Goal: Task Accomplishment & Management: Complete application form

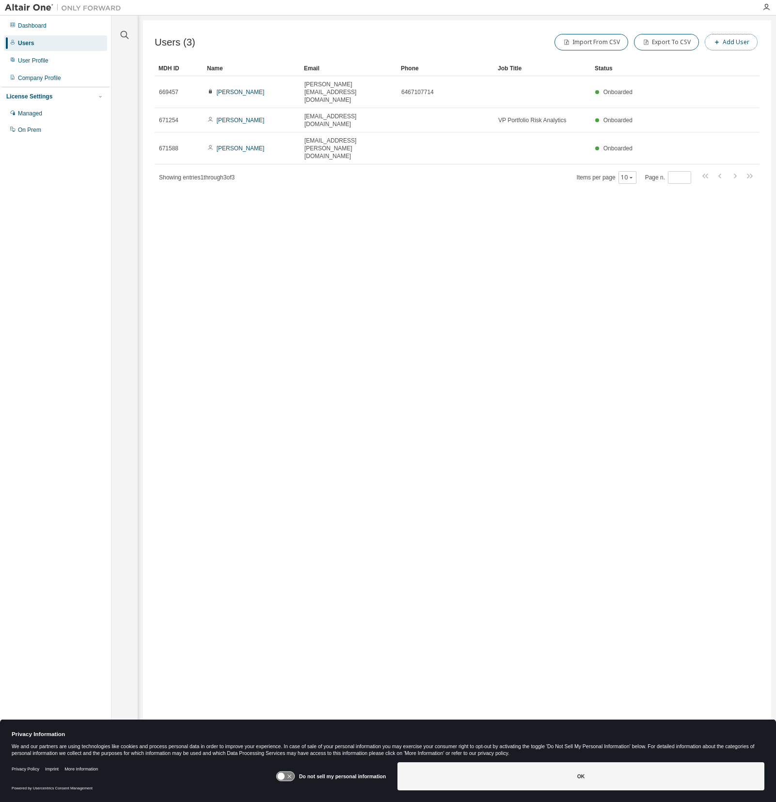
click at [725, 41] on button "Add User" at bounding box center [731, 42] width 53 height 16
click at [681, 60] on input "text" at bounding box center [707, 63] width 122 height 8
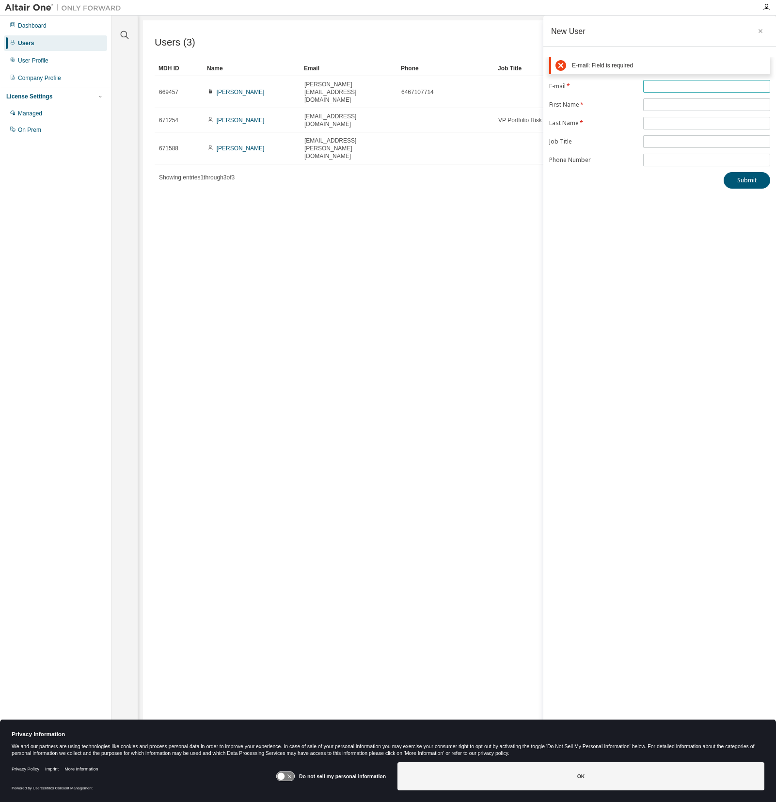
paste input "**********"
type input "**********"
click at [659, 99] on form "**********" at bounding box center [659, 100] width 221 height 86
click at [663, 86] on span at bounding box center [706, 81] width 127 height 13
click at [661, 82] on input "text" at bounding box center [707, 82] width 122 height 8
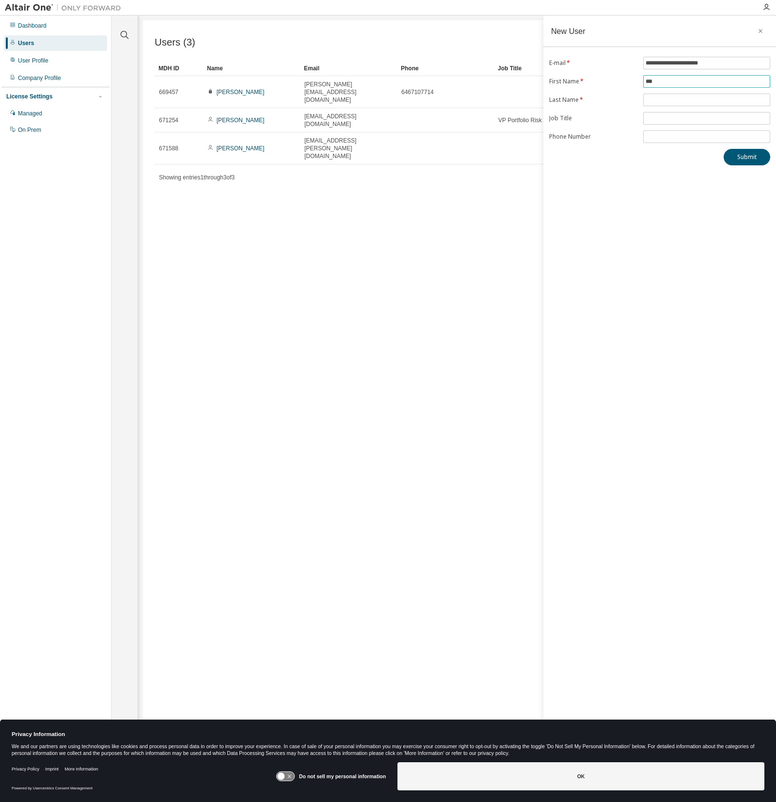
type input "***"
click at [676, 101] on input "text" at bounding box center [707, 100] width 122 height 8
type input "*******"
click at [661, 187] on div "**********" at bounding box center [659, 395] width 233 height 758
click at [658, 183] on div "**********" at bounding box center [659, 395] width 233 height 758
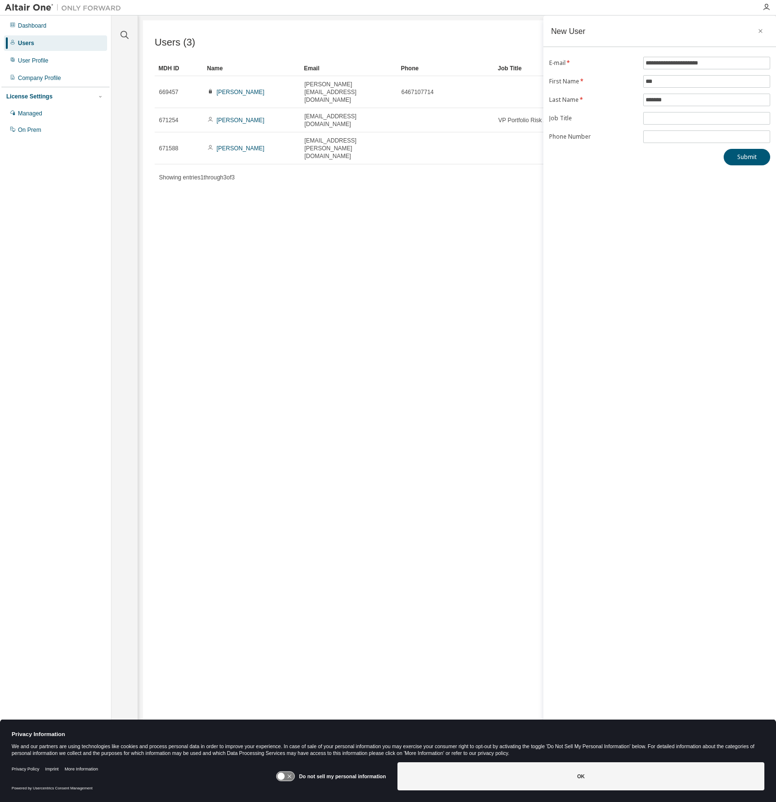
click at [700, 244] on div "**********" at bounding box center [659, 395] width 233 height 758
click at [751, 160] on button "Submit" at bounding box center [747, 157] width 47 height 16
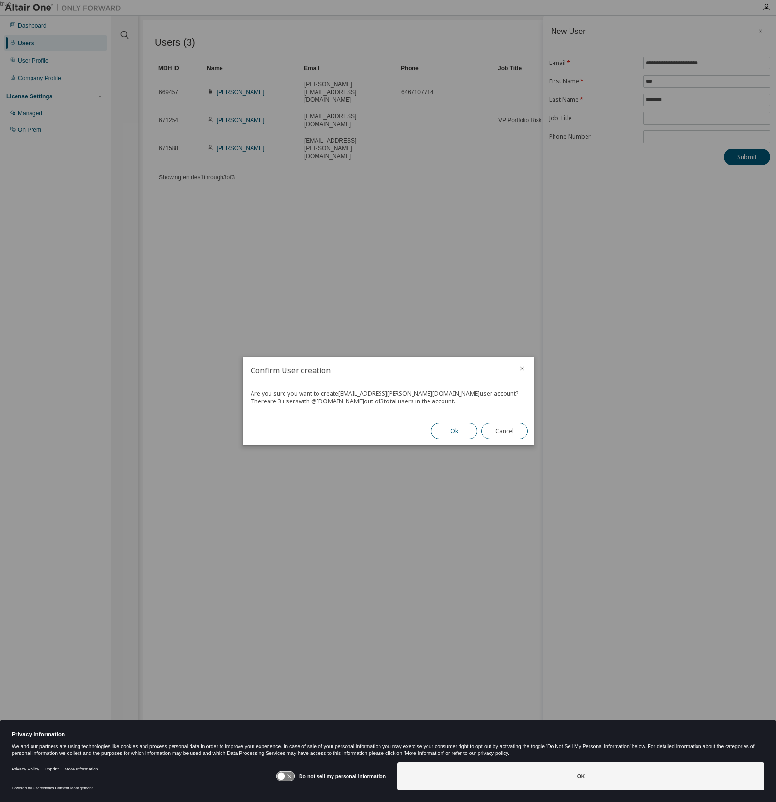
click at [450, 431] on button "Ok" at bounding box center [454, 431] width 47 height 16
click at [508, 428] on button "Close" at bounding box center [504, 431] width 47 height 16
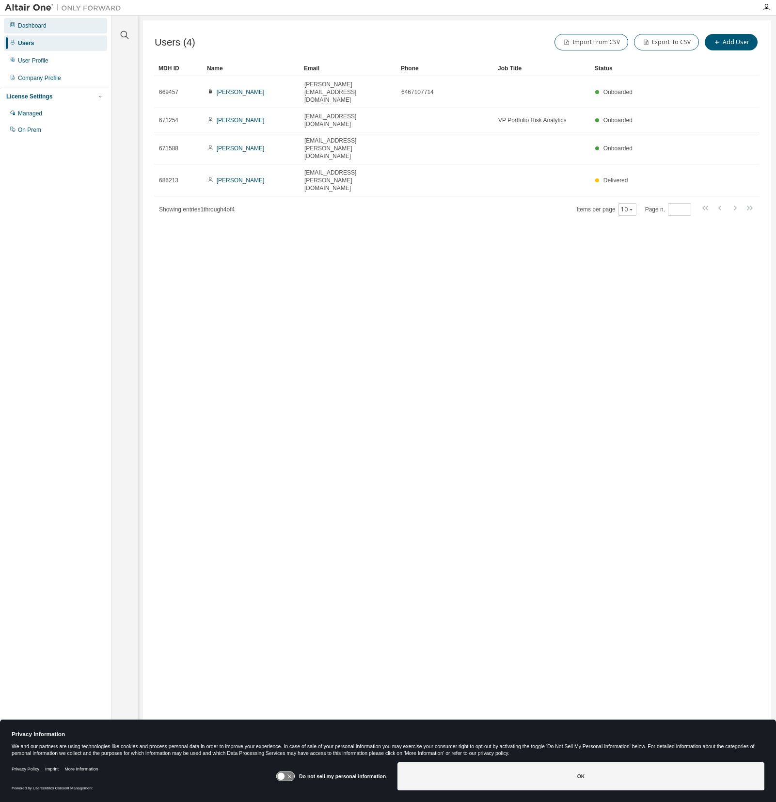
click at [48, 25] on div "Dashboard" at bounding box center [55, 26] width 103 height 16
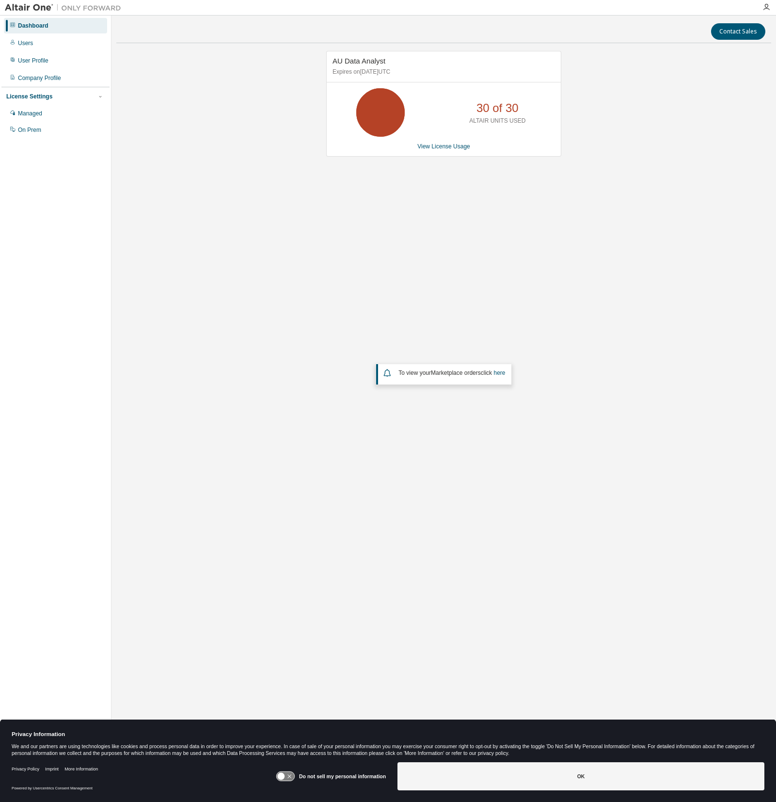
click at [467, 250] on div "AU Data Analyst Expires on [DATE] UTC 30 of 30 ALTAIR UNITS USED View License U…" at bounding box center [443, 311] width 655 height 521
click at [447, 149] on link "View License Usage" at bounding box center [443, 146] width 53 height 7
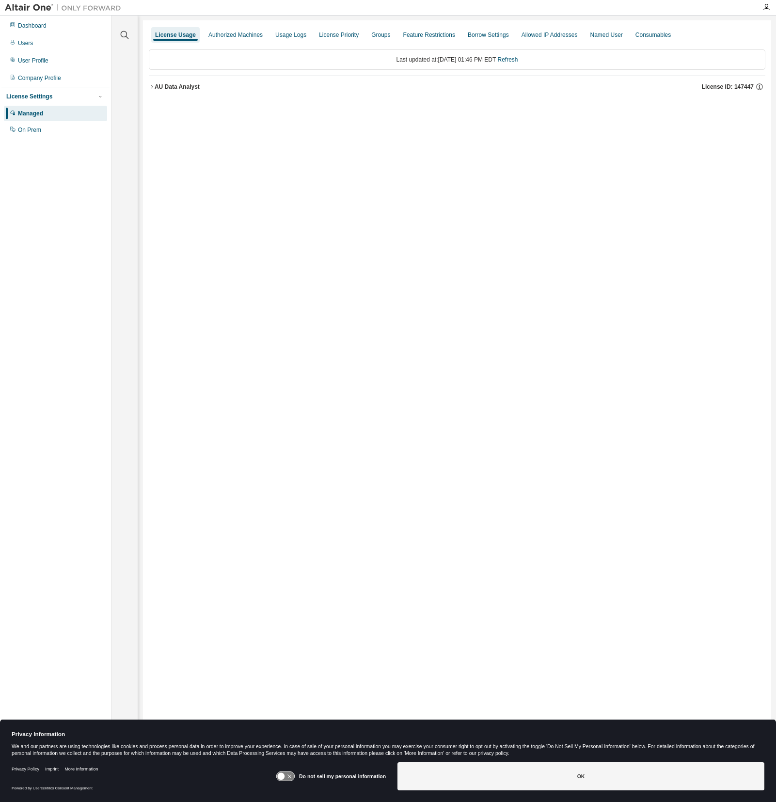
click at [301, 79] on button "AU Data Analyst License ID: 147447" at bounding box center [457, 86] width 617 height 21
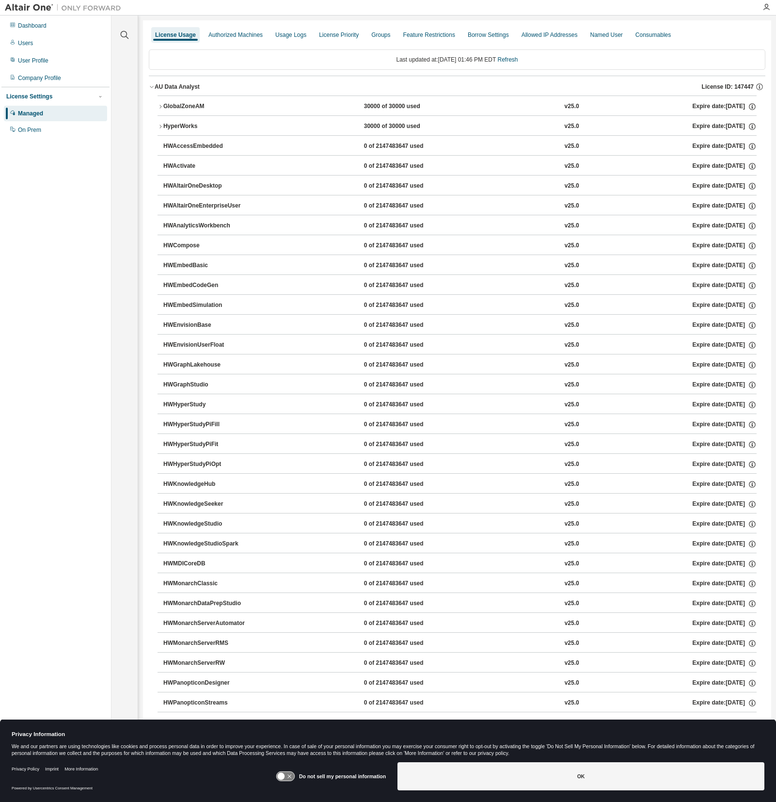
click at [155, 83] on div "AU Data Analyst" at bounding box center [177, 87] width 45 height 8
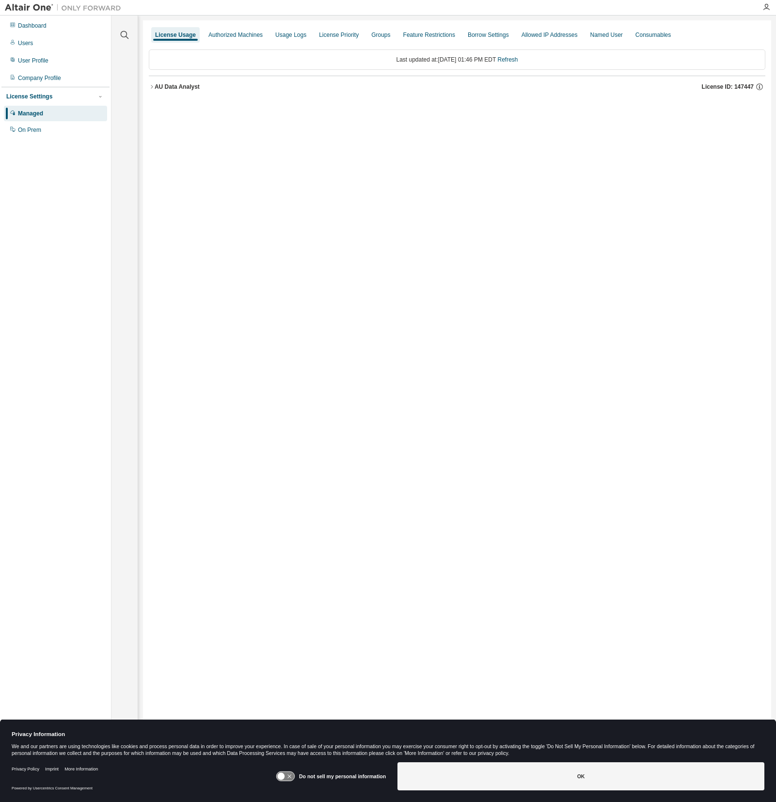
click at [176, 33] on div "License Usage" at bounding box center [175, 35] width 41 height 8
click at [228, 33] on div "Authorized Machines" at bounding box center [235, 35] width 54 height 8
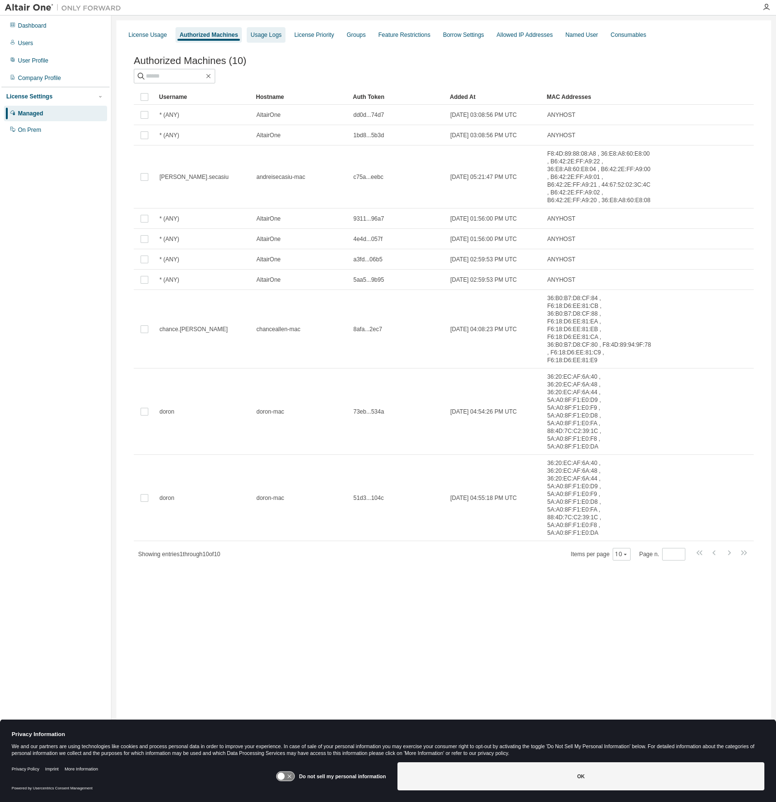
click at [270, 37] on div "Usage Logs" at bounding box center [266, 35] width 31 height 8
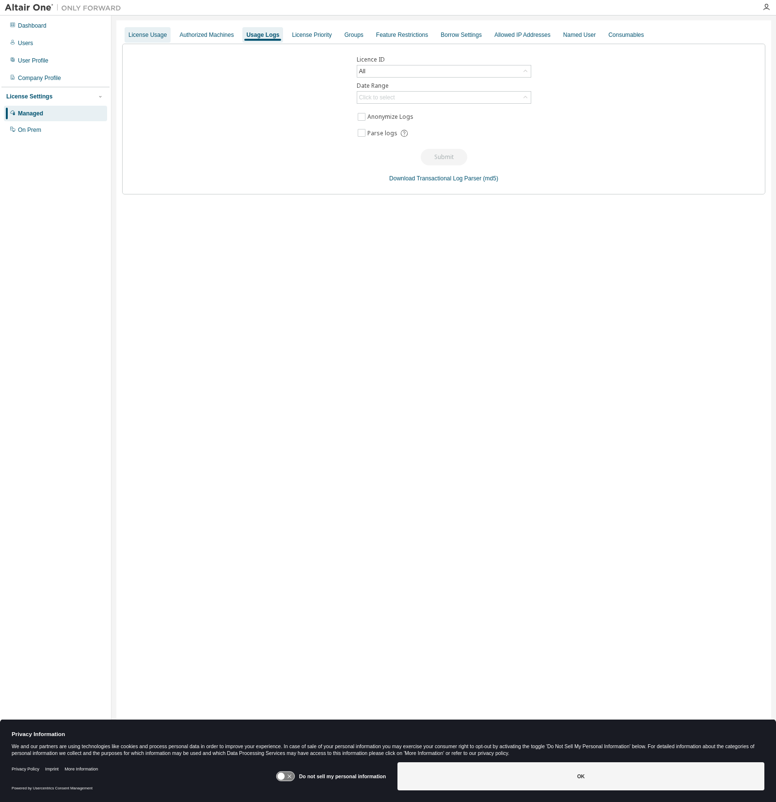
click at [151, 38] on div "License Usage" at bounding box center [147, 35] width 38 height 8
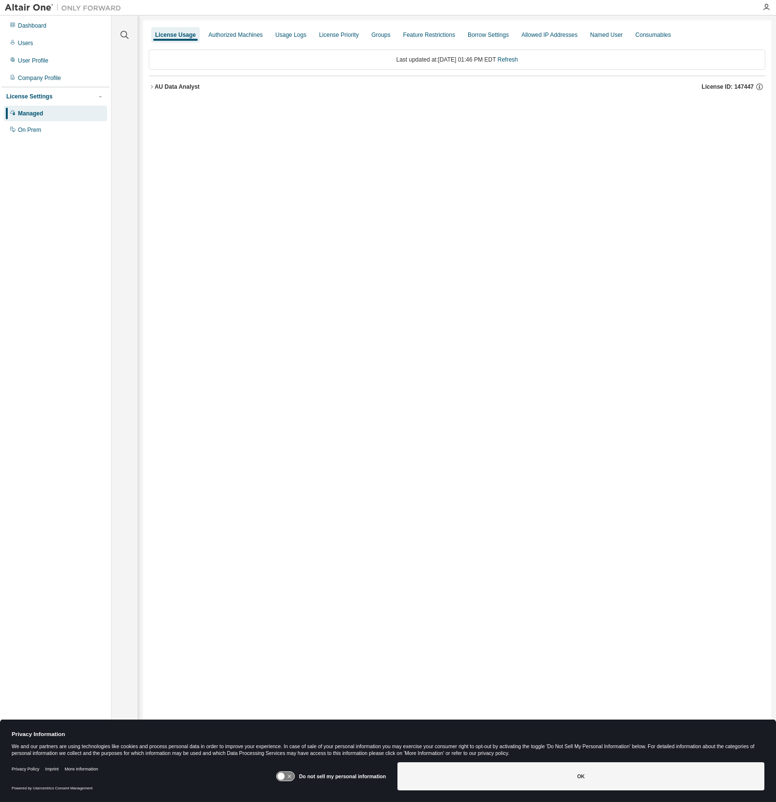
click at [154, 85] on icon "button" at bounding box center [152, 87] width 6 height 6
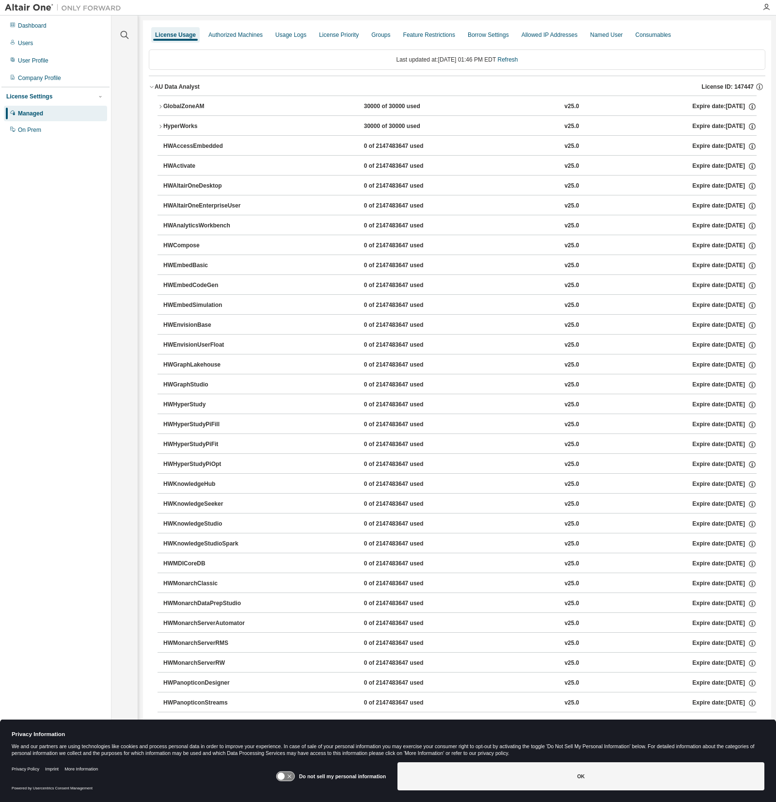
click at [152, 86] on icon "button" at bounding box center [152, 87] width 6 height 6
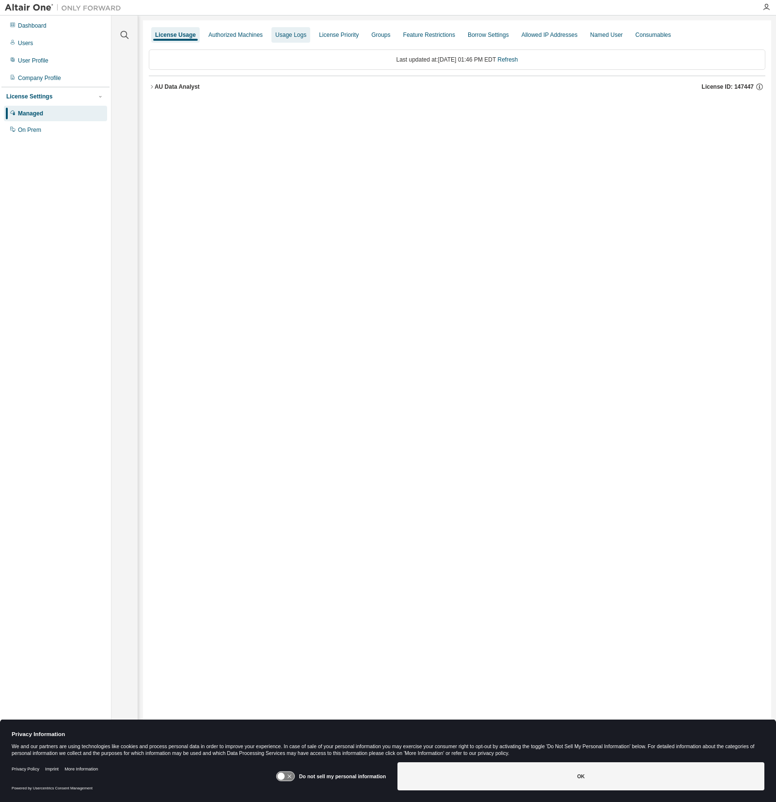
click at [306, 36] on div "Usage Logs" at bounding box center [290, 35] width 31 height 8
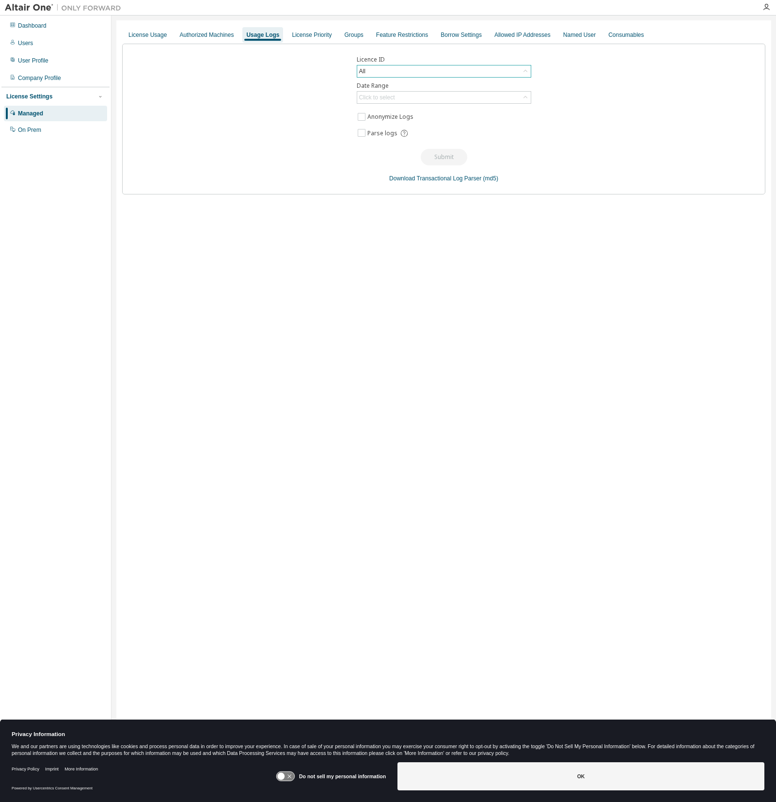
click at [452, 70] on div "All" at bounding box center [444, 71] width 174 height 12
click at [279, 116] on div "Licence ID All All 142787 - AU Data Analyst (Expired) 147447 - AU Data Analyst …" at bounding box center [443, 119] width 643 height 151
click at [140, 35] on div "License Usage" at bounding box center [147, 35] width 38 height 8
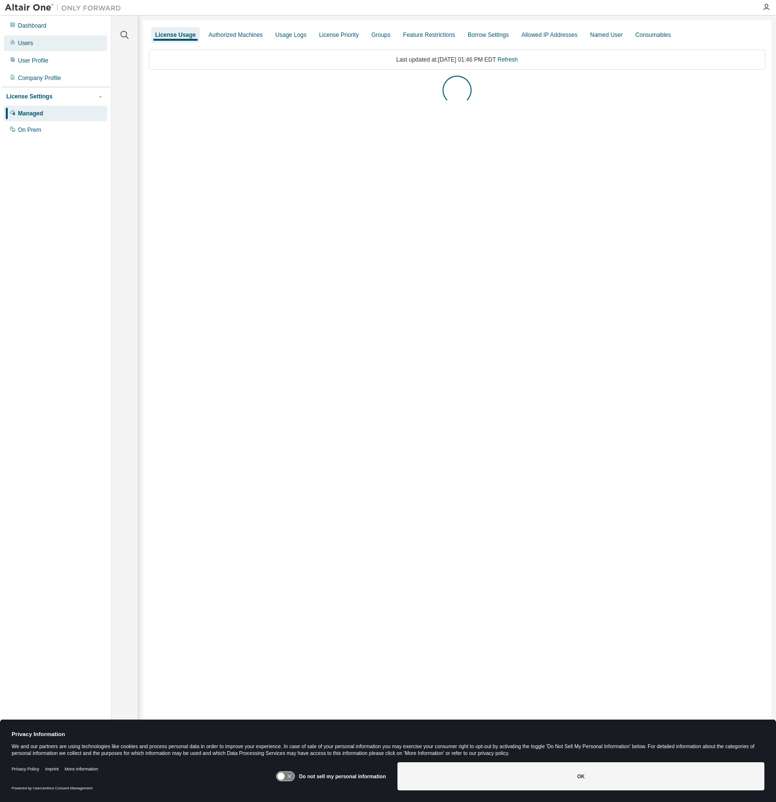
click at [65, 43] on div "Users" at bounding box center [55, 43] width 103 height 16
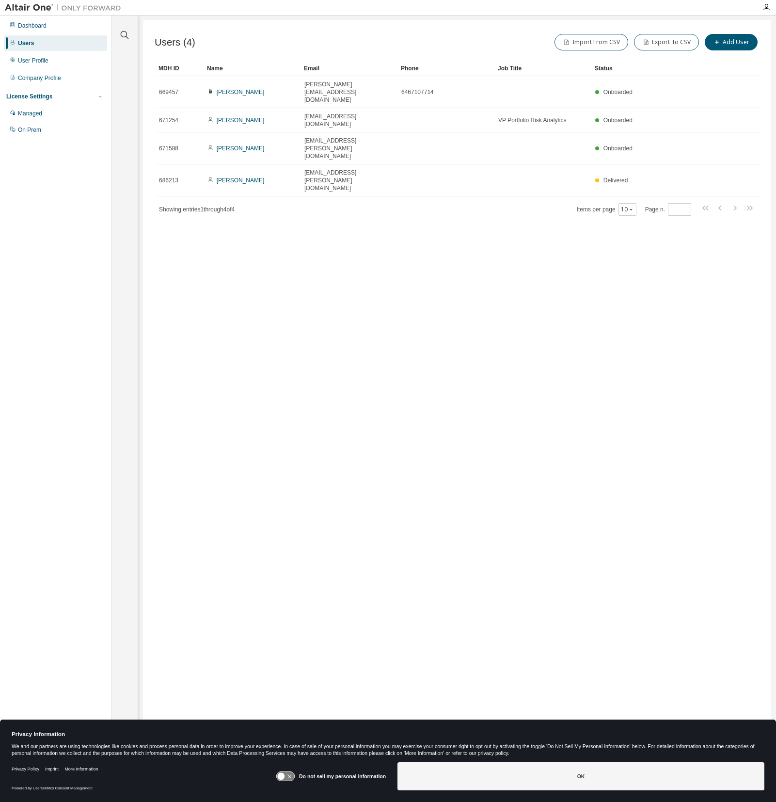
click at [385, 277] on div "Users (4) Import From CSV Export To CSV Add User Clear Load Save Save As Field …" at bounding box center [457, 394] width 628 height 748
click at [46, 28] on div "Dashboard" at bounding box center [32, 26] width 29 height 8
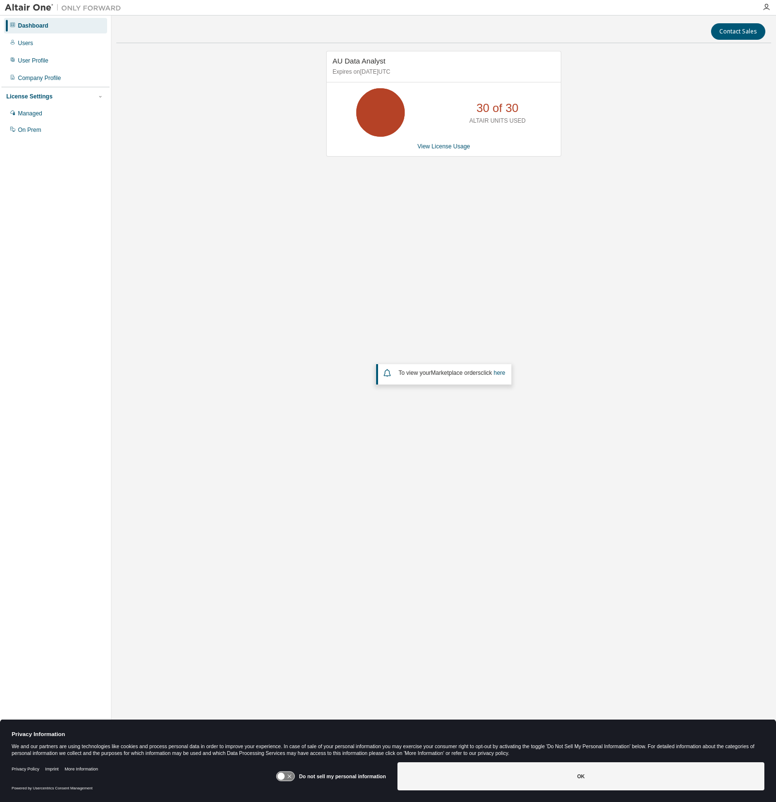
click at [427, 265] on div "AU Data Analyst Expires on [DATE] UTC 30 of 30 ALTAIR UNITS USED View License U…" at bounding box center [443, 311] width 655 height 521
click at [457, 144] on link "View License Usage" at bounding box center [443, 146] width 53 height 7
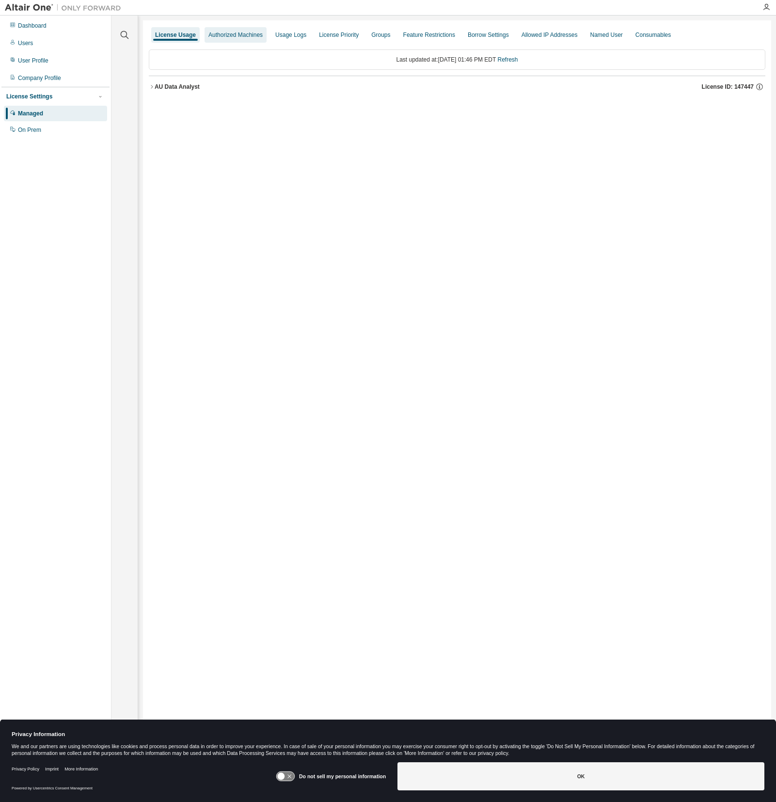
click at [245, 34] on div "Authorized Machines" at bounding box center [235, 35] width 54 height 8
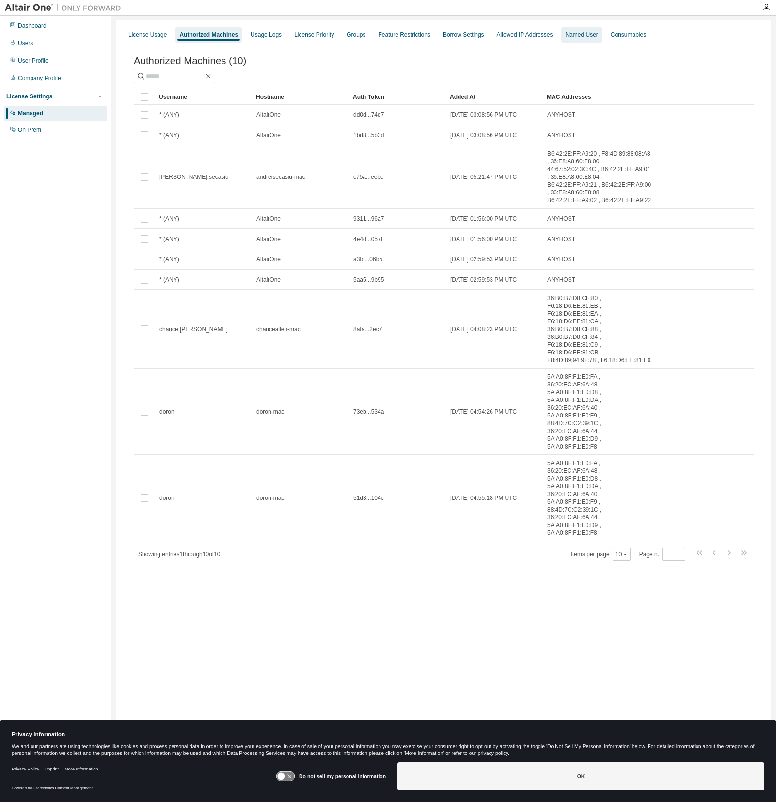
click at [598, 35] on div "Named User" at bounding box center [581, 35] width 32 height 8
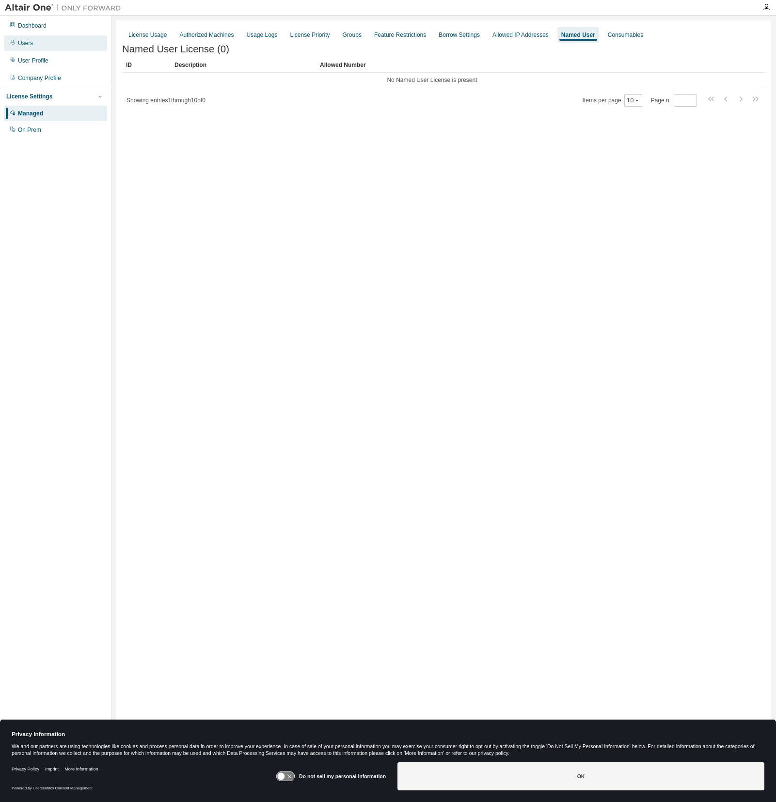
click at [36, 39] on div "Users" at bounding box center [55, 43] width 103 height 16
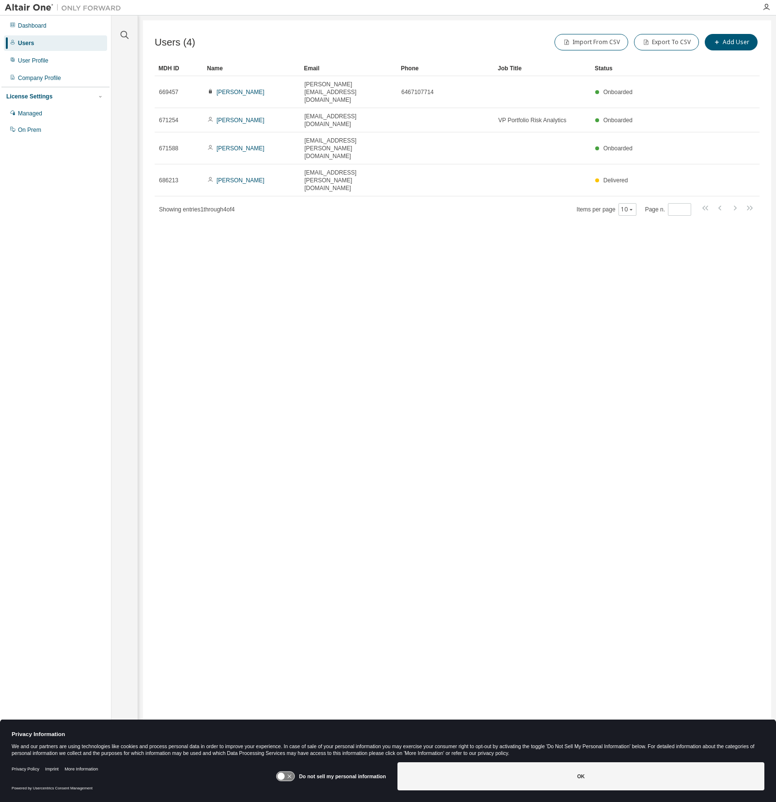
click at [96, 259] on div "Dashboard Users User Profile Company Profile License Settings Managed On Prem" at bounding box center [55, 386] width 108 height 738
click at [51, 26] on div "Dashboard" at bounding box center [55, 26] width 103 height 16
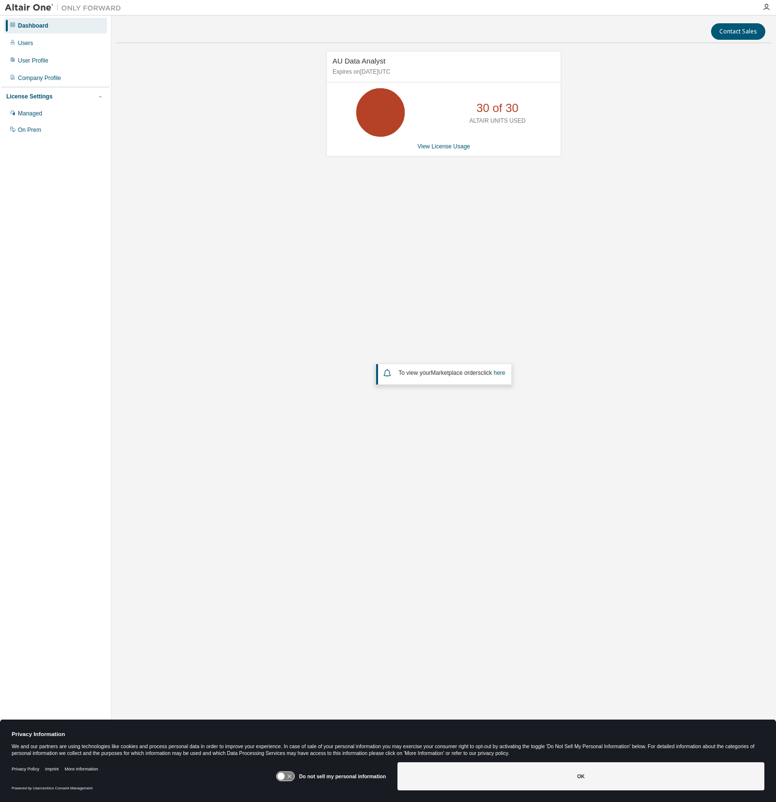
click at [430, 282] on div "AU Data Analyst Expires on [DATE] UTC 30 of 30 ALTAIR UNITS USED View License U…" at bounding box center [443, 311] width 655 height 521
click at [384, 108] on icon at bounding box center [380, 112] width 24 height 24
click at [497, 112] on p "30 of 30" at bounding box center [497, 108] width 42 height 16
click at [303, 235] on div "AU Data Analyst Expires on [DATE] UTC 30 of 30 ALTAIR UNITS USED View License U…" at bounding box center [443, 311] width 655 height 521
click at [53, 53] on div "User Profile" at bounding box center [55, 61] width 103 height 16
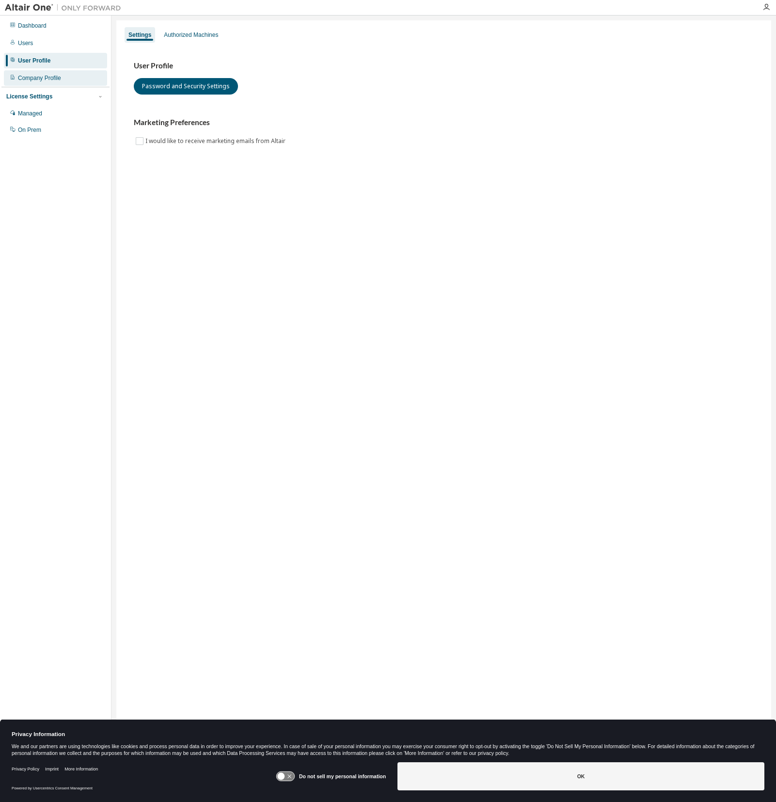
click at [61, 79] on div "Company Profile" at bounding box center [39, 78] width 43 height 8
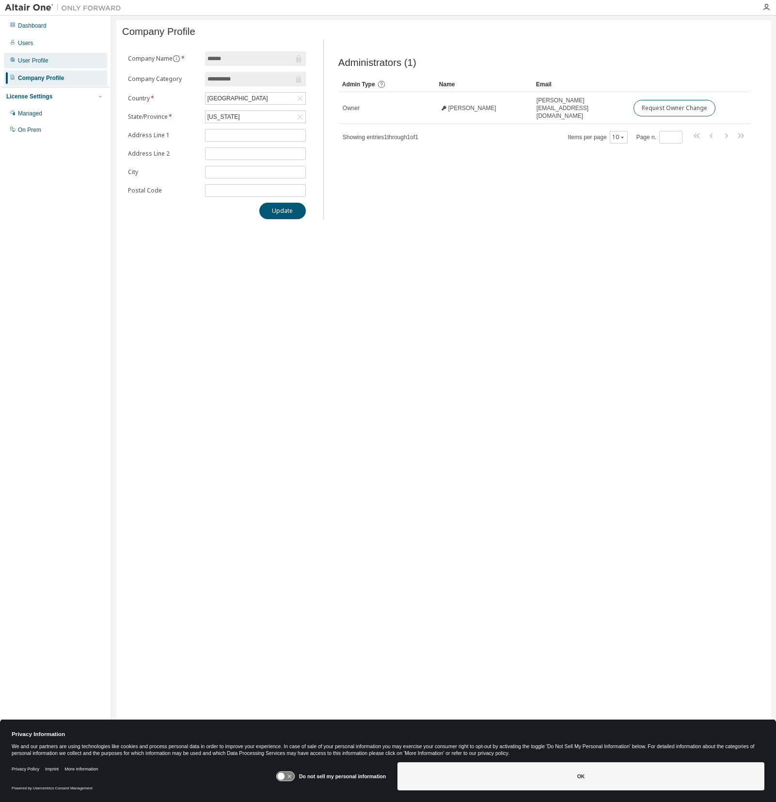
click at [57, 54] on div "User Profile" at bounding box center [55, 61] width 103 height 16
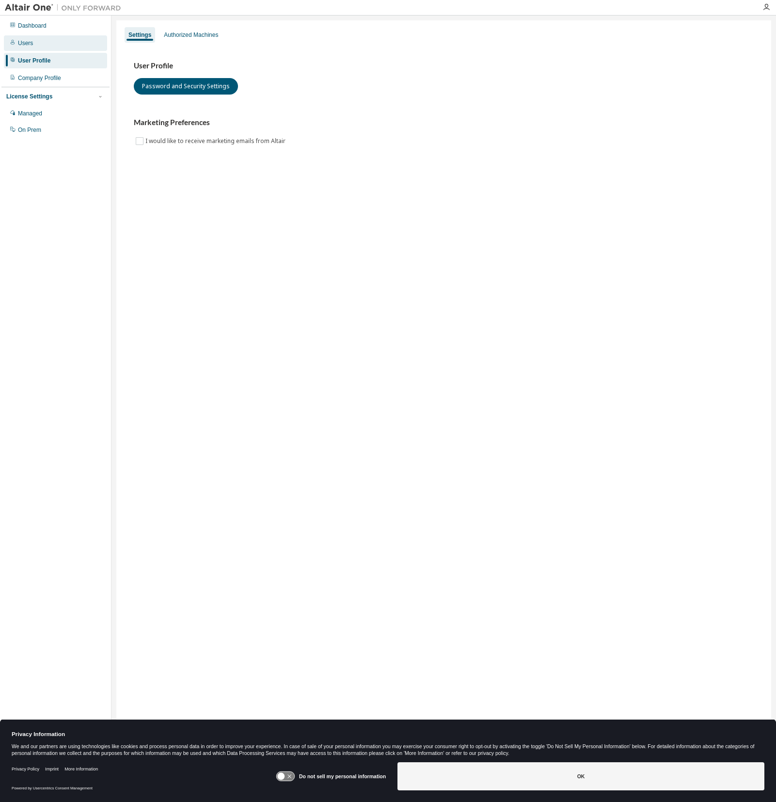
click at [54, 45] on div "Users" at bounding box center [55, 43] width 103 height 16
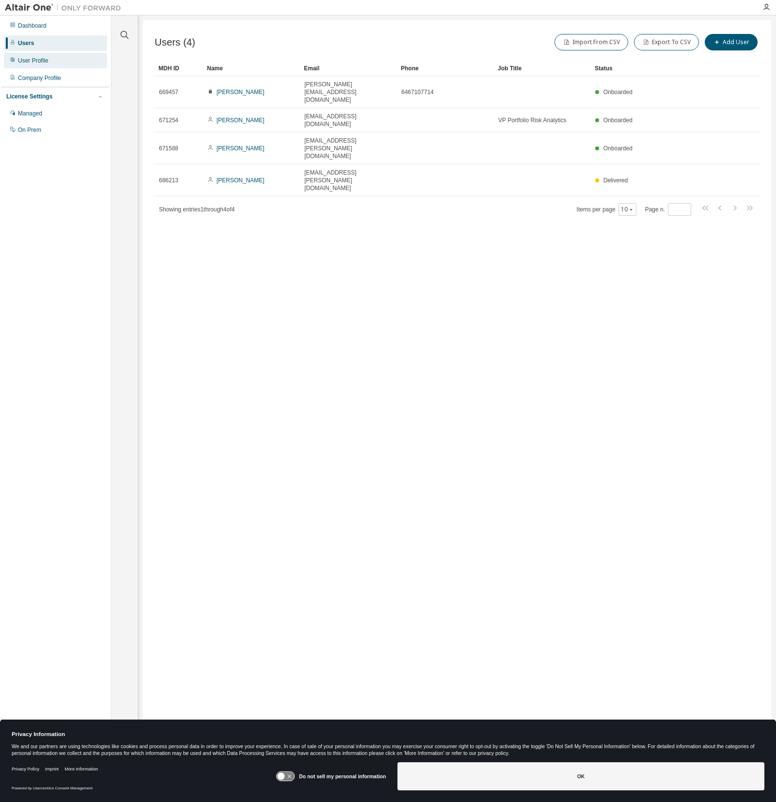
click at [53, 61] on div "User Profile" at bounding box center [55, 61] width 103 height 16
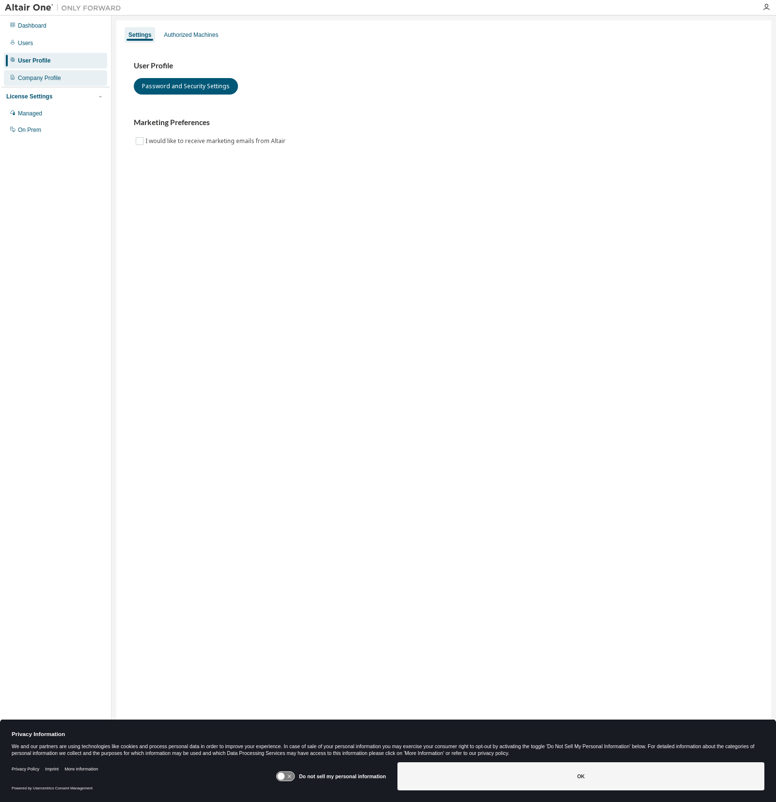
click at [64, 78] on div "Company Profile" at bounding box center [55, 78] width 103 height 16
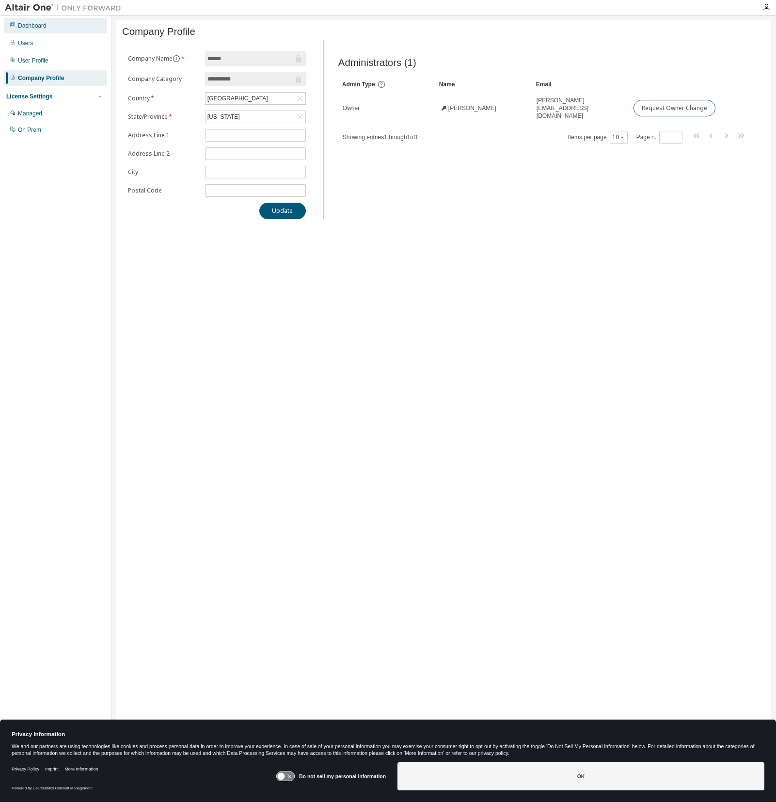
click at [56, 26] on div "Dashboard" at bounding box center [55, 26] width 103 height 16
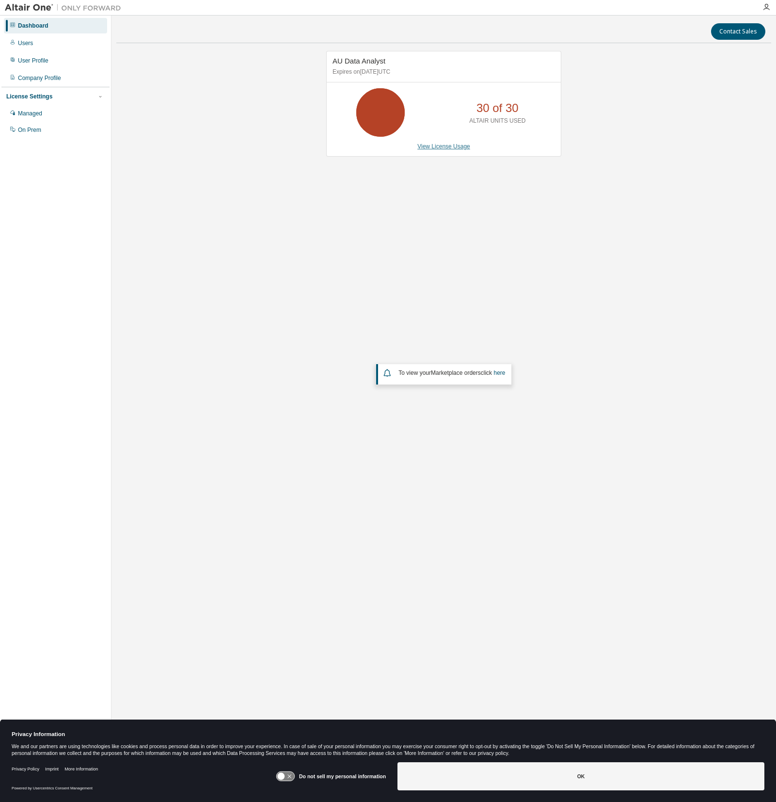
click at [454, 145] on link "View License Usage" at bounding box center [443, 146] width 53 height 7
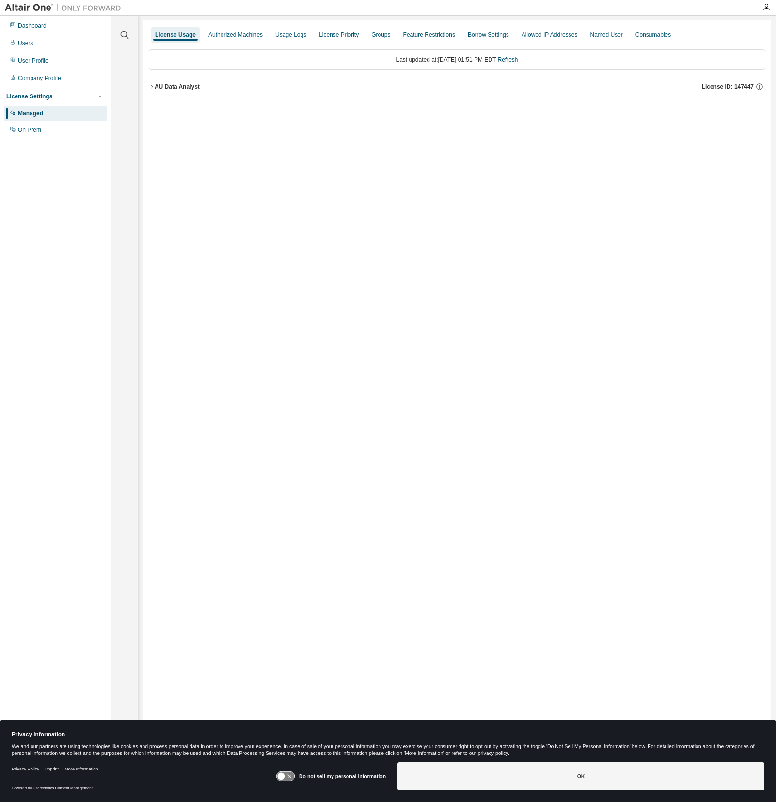
click at [153, 86] on icon "button" at bounding box center [152, 87] width 6 height 6
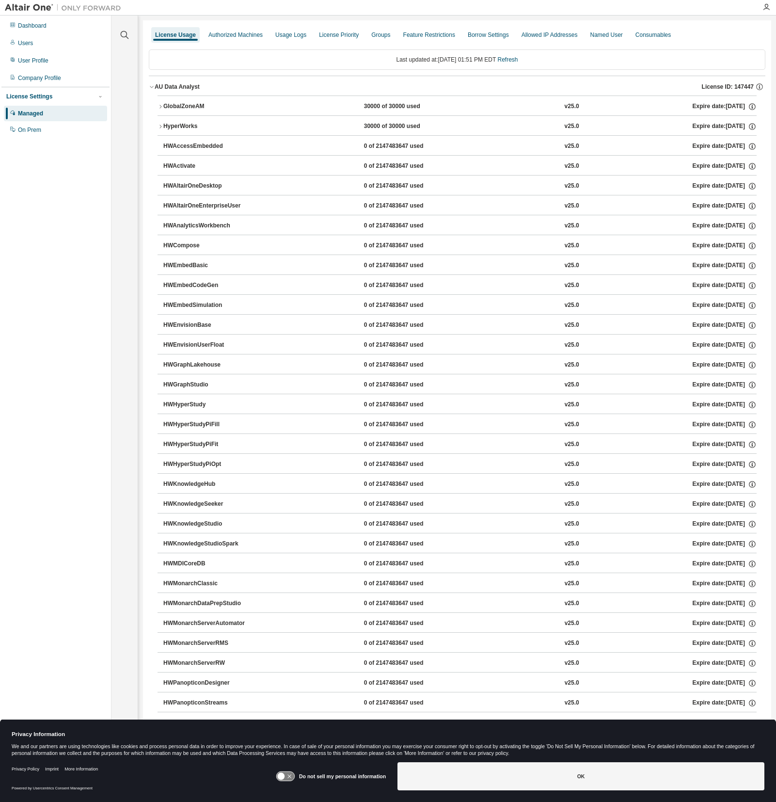
click at [158, 125] on icon "button" at bounding box center [161, 127] width 6 height 6
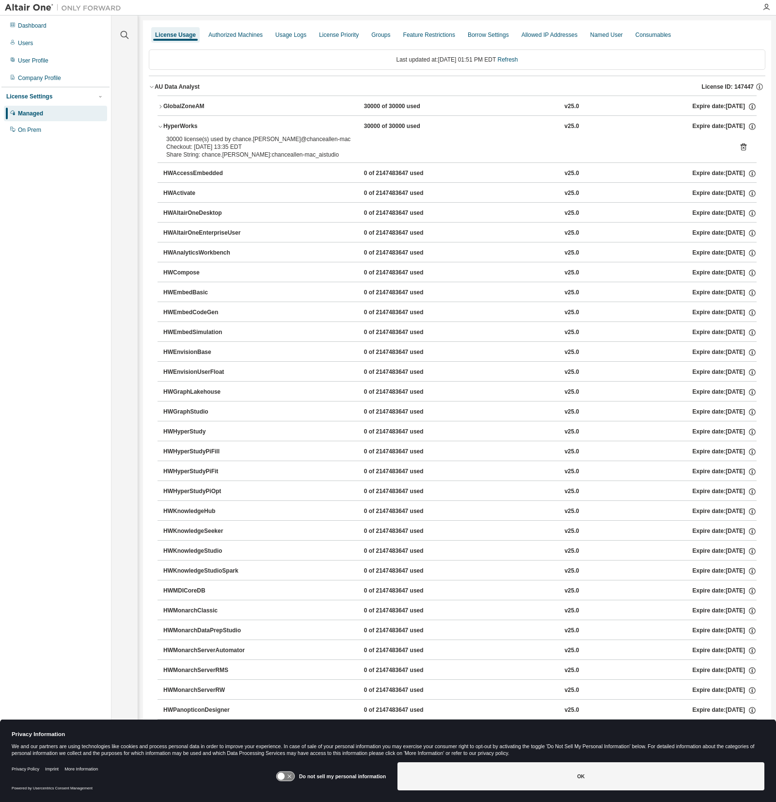
click at [158, 125] on icon "button" at bounding box center [161, 127] width 6 height 6
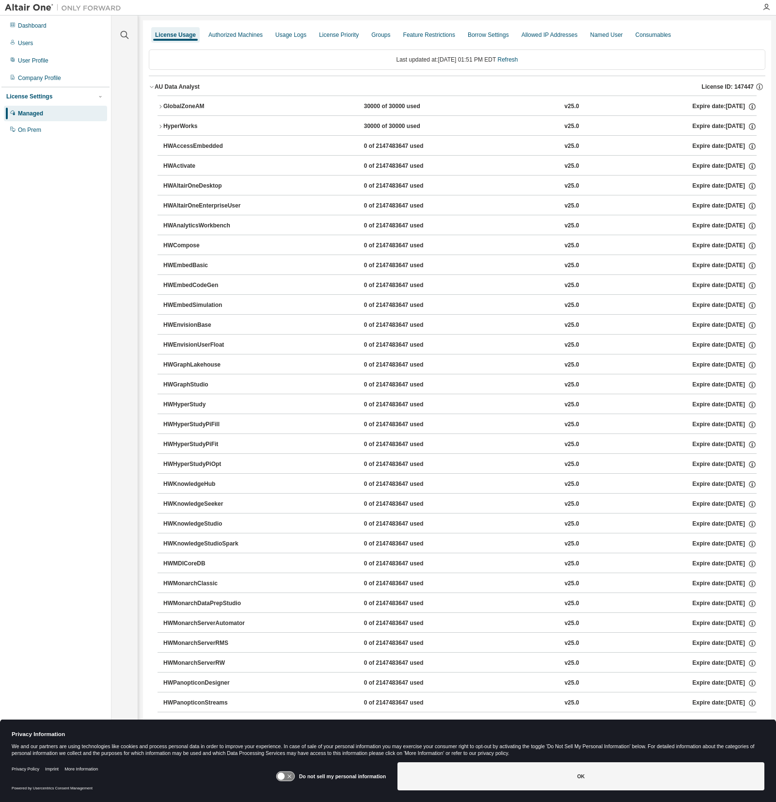
click at [161, 106] on icon "button" at bounding box center [160, 106] width 2 height 3
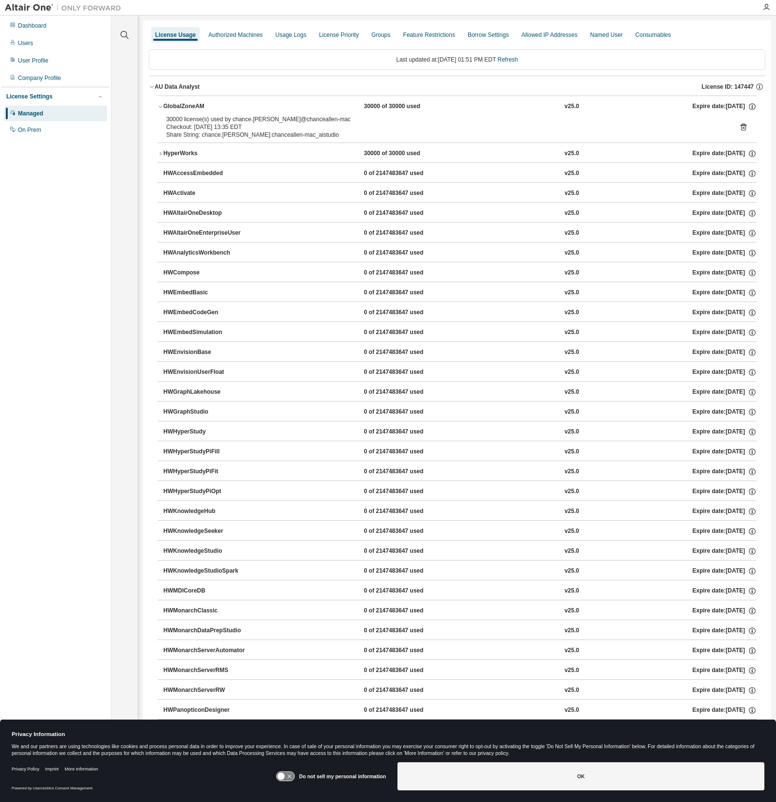
click at [161, 106] on icon "button" at bounding box center [161, 107] width 6 height 6
